Goal: Task Accomplishment & Management: Complete application form

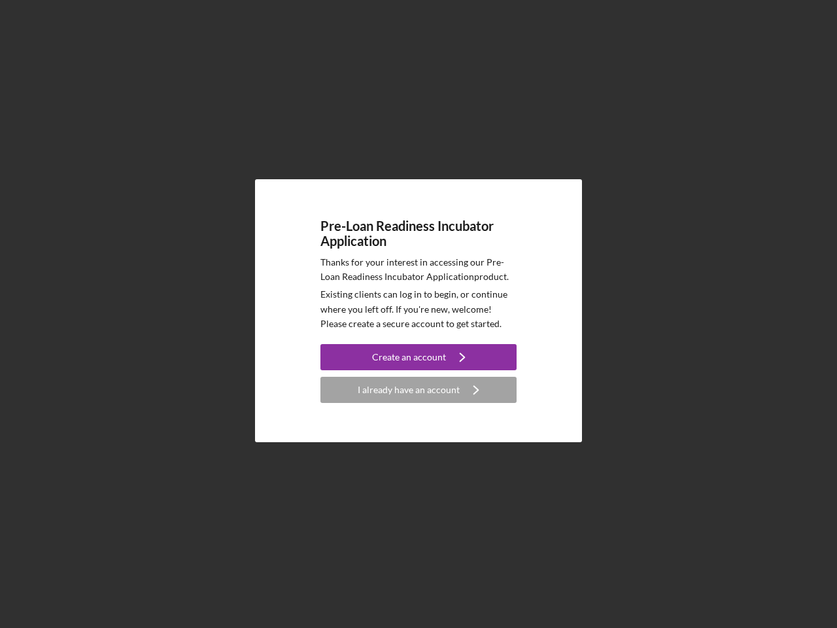
click at [418, 314] on p "Existing clients can log in to begin, or continue where you left off. If you're…" at bounding box center [418, 309] width 196 height 44
click at [418, 357] on div "Create an account" at bounding box center [409, 357] width 74 height 26
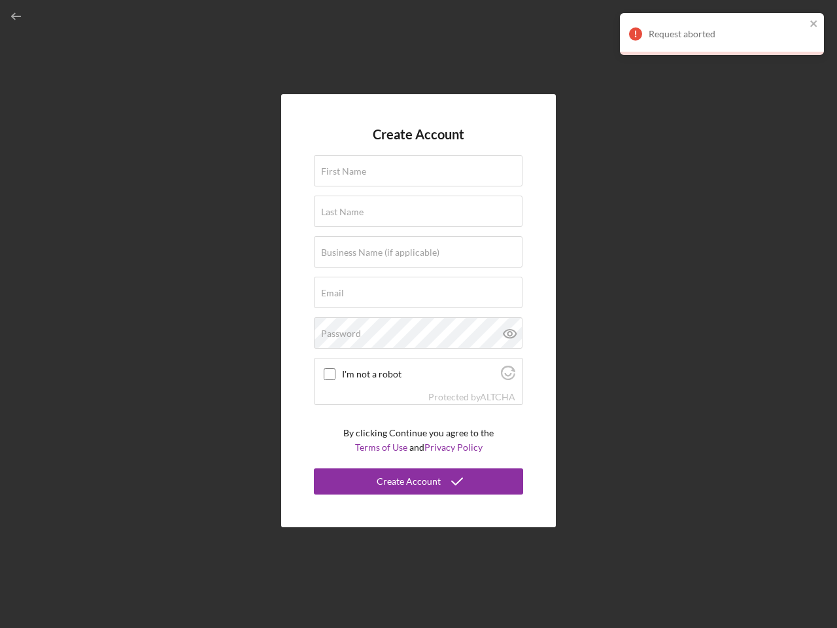
click at [418, 390] on div "Protected by [PERSON_NAME]" at bounding box center [419, 397] width 208 height 14
